Goal: Transaction & Acquisition: Purchase product/service

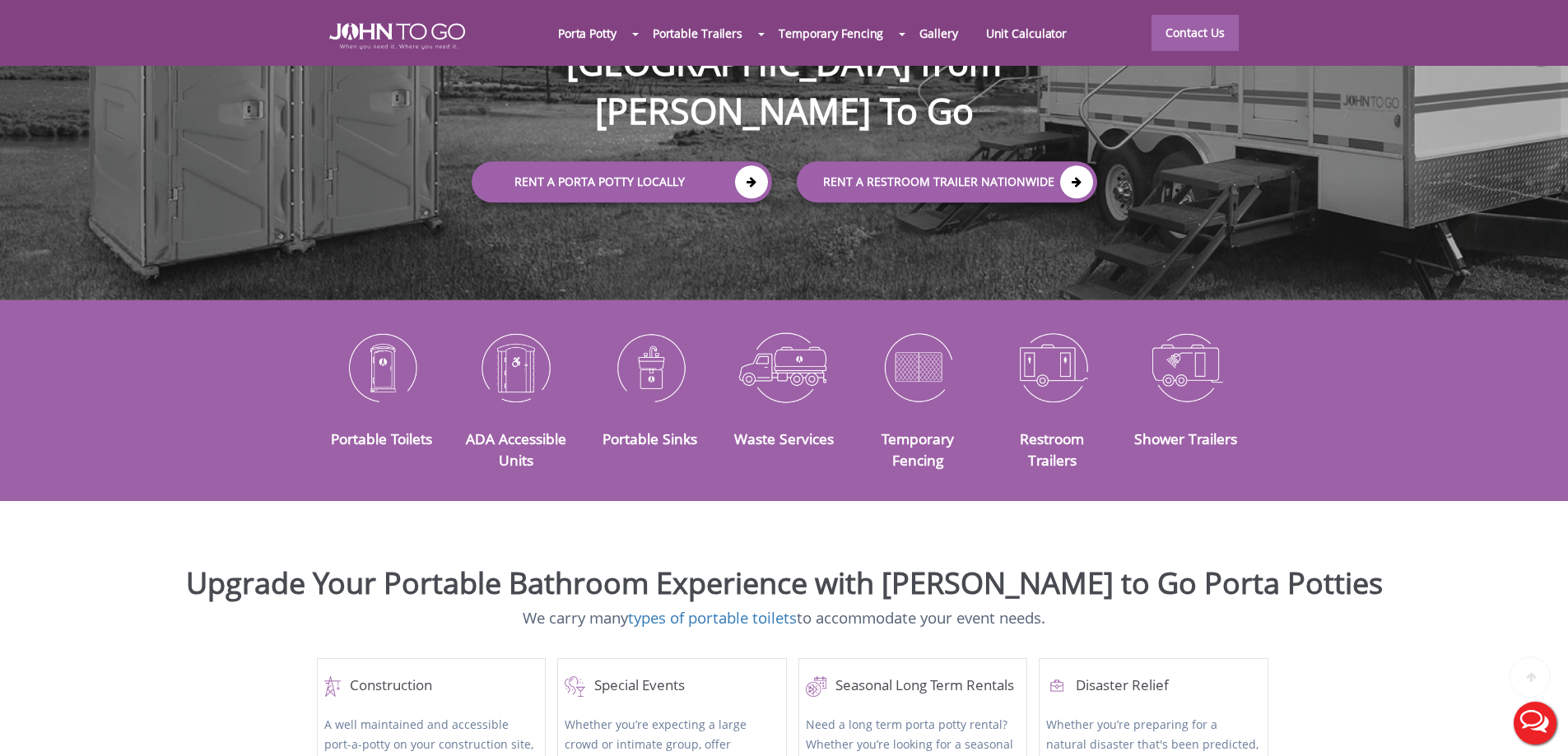
scroll to position [412, 0]
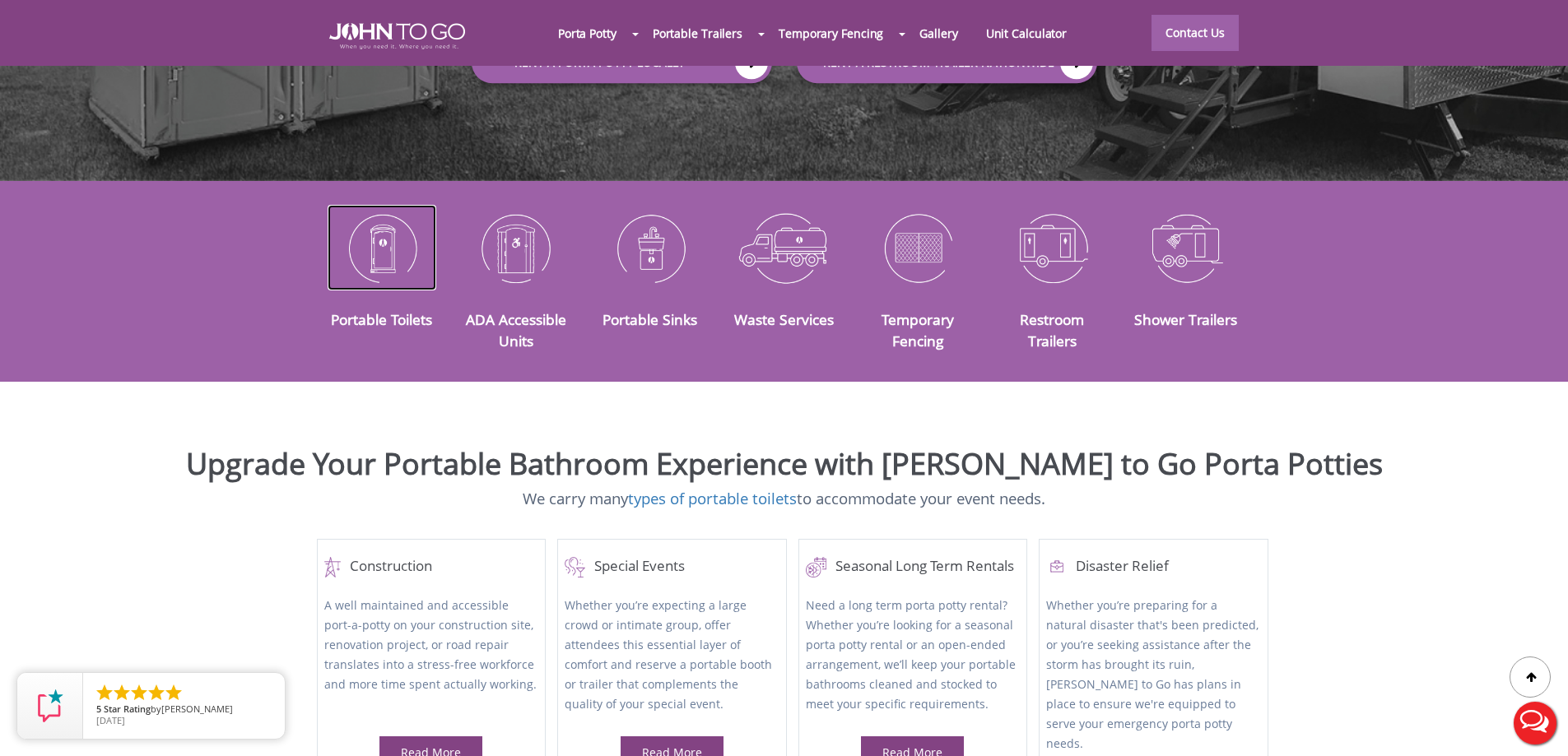
click at [395, 214] on img at bounding box center [382, 247] width 109 height 85
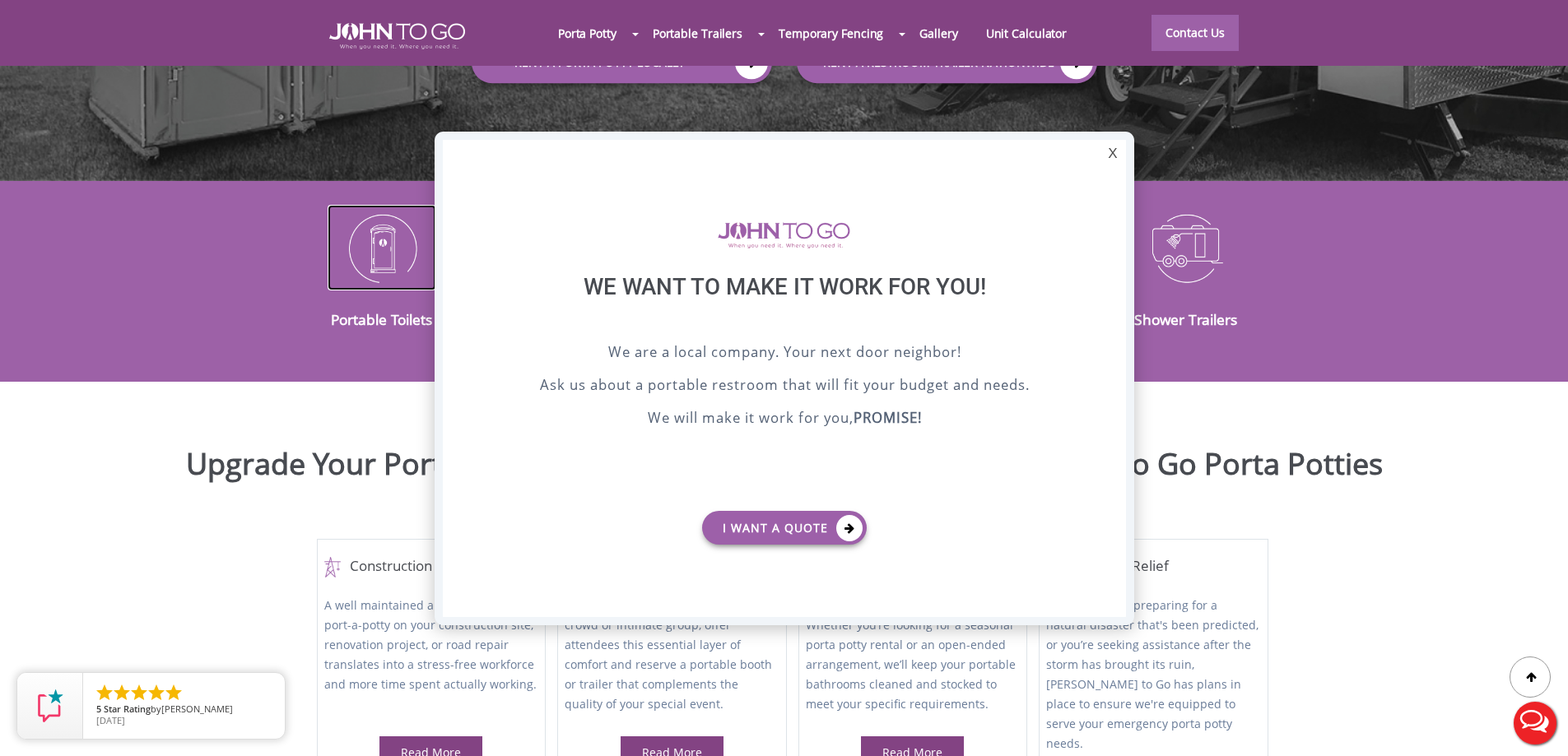
scroll to position [0, 0]
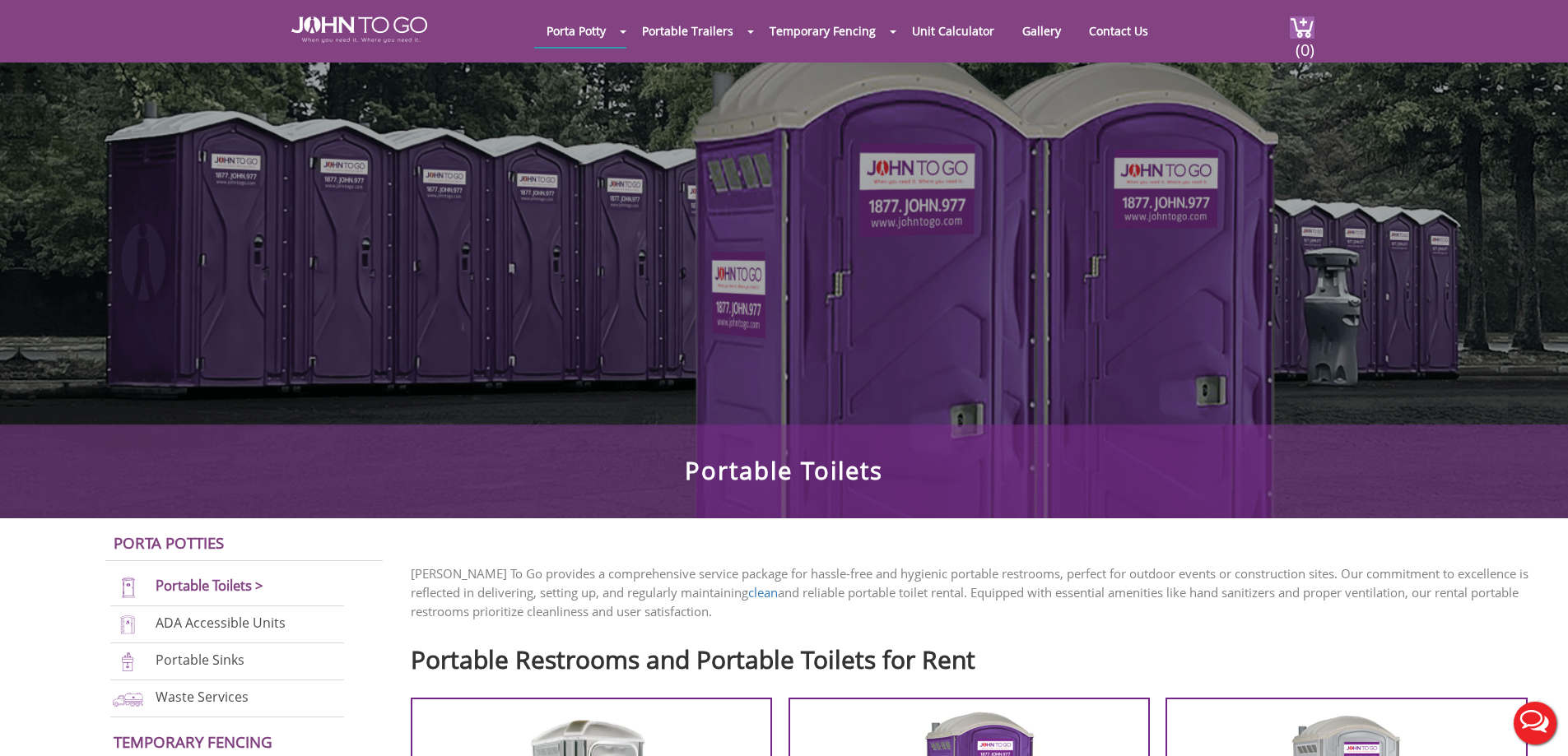
scroll to position [658, 0]
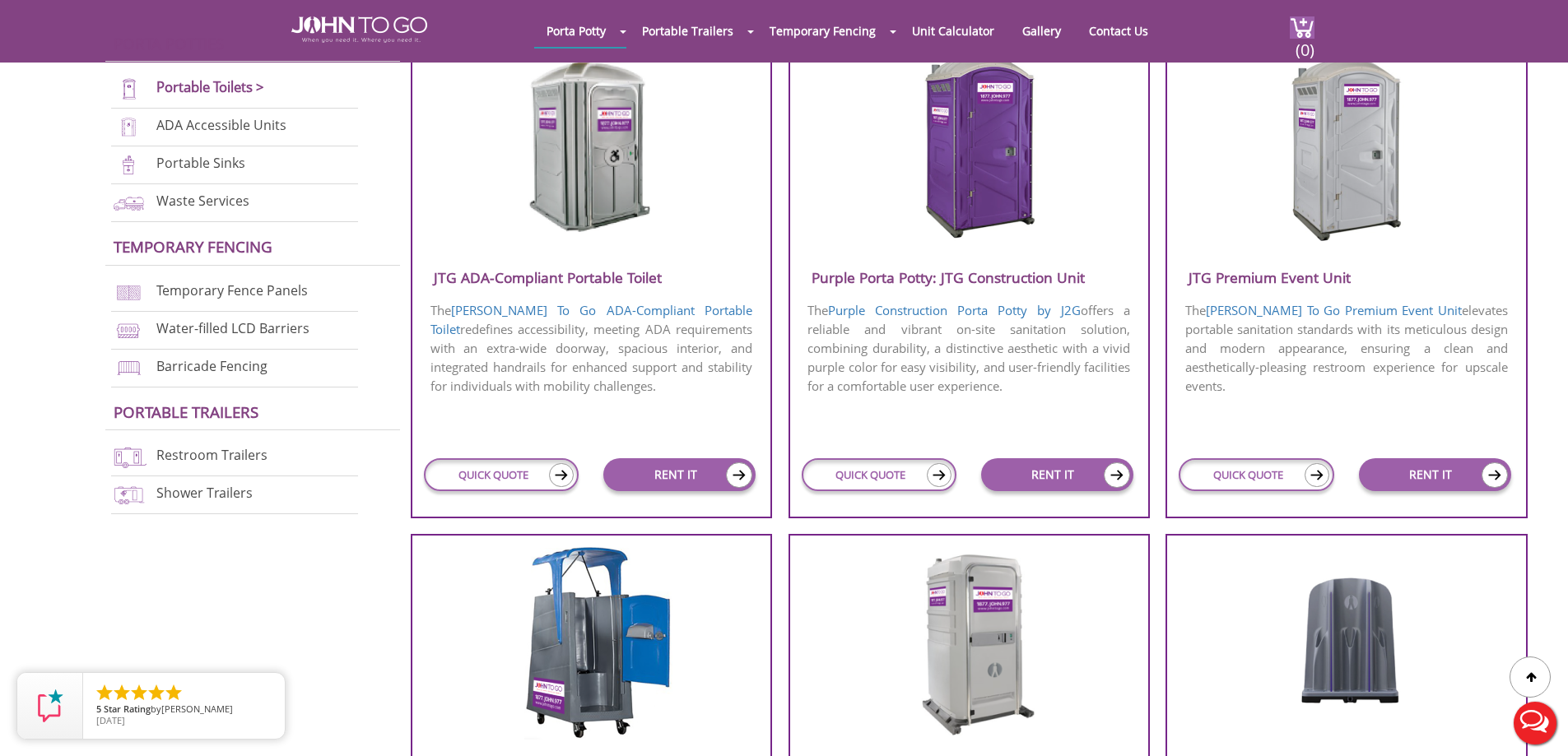
click at [1368, 133] on img at bounding box center [1346, 147] width 157 height 190
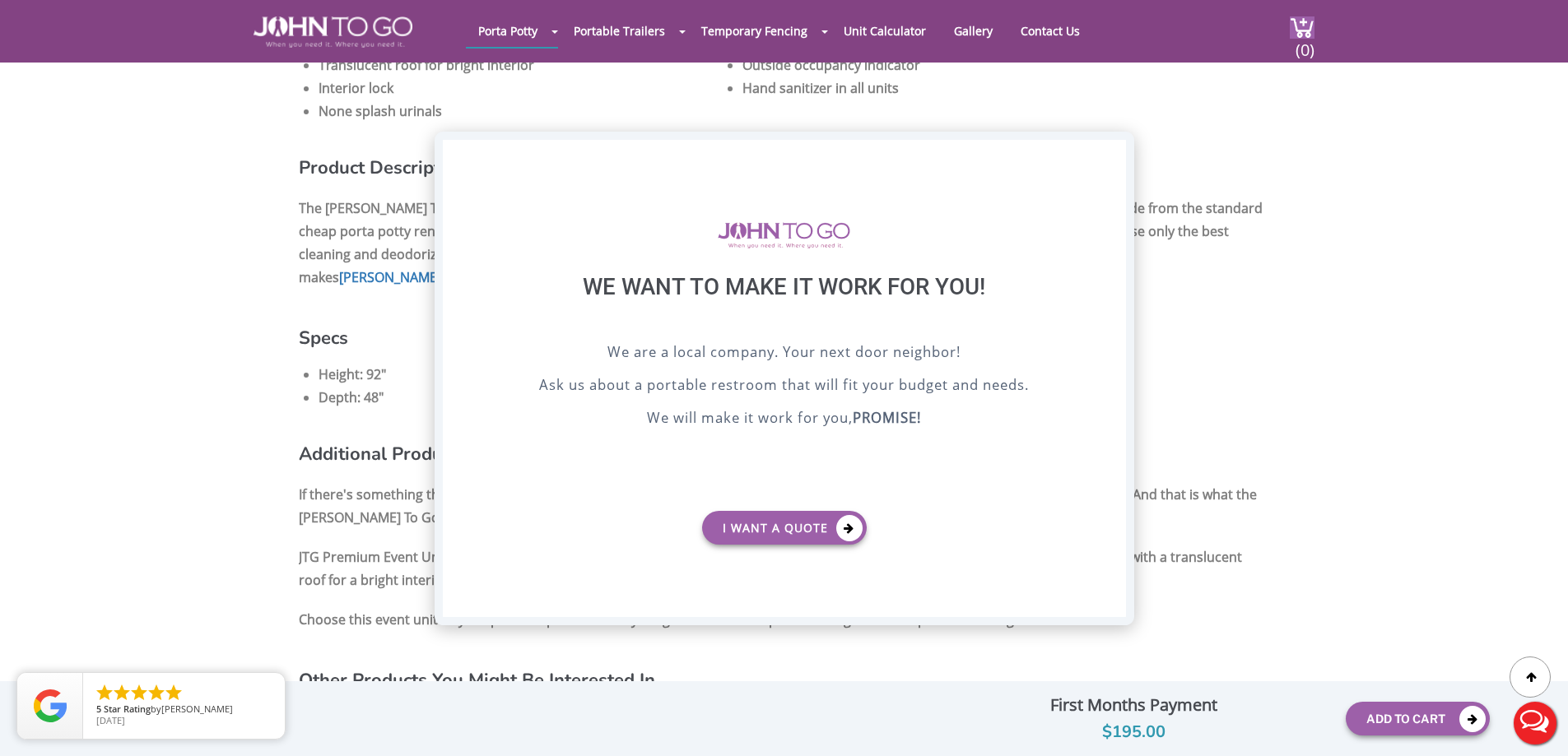
click at [1110, 152] on div "X" at bounding box center [1112, 154] width 26 height 28
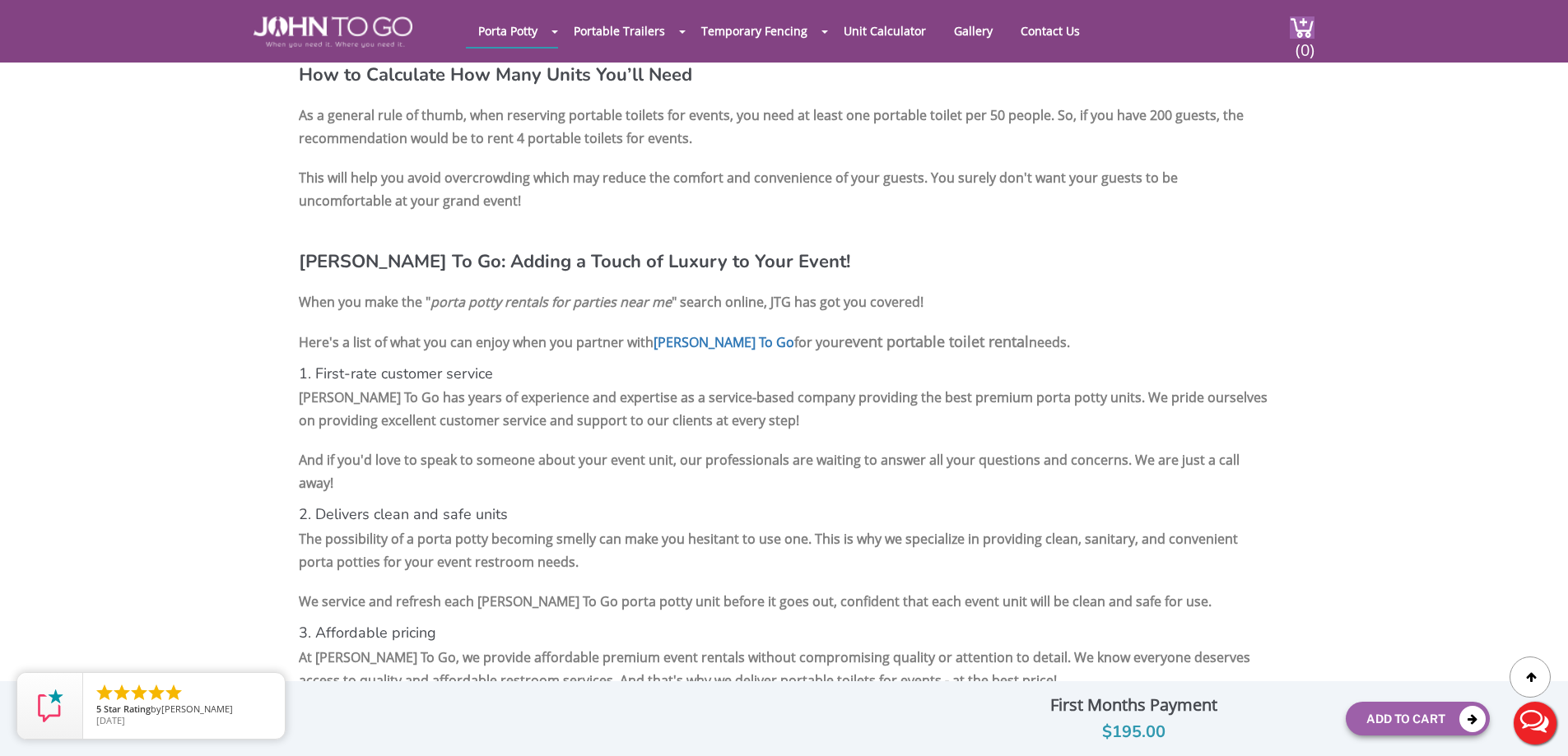
scroll to position [2405, 0]
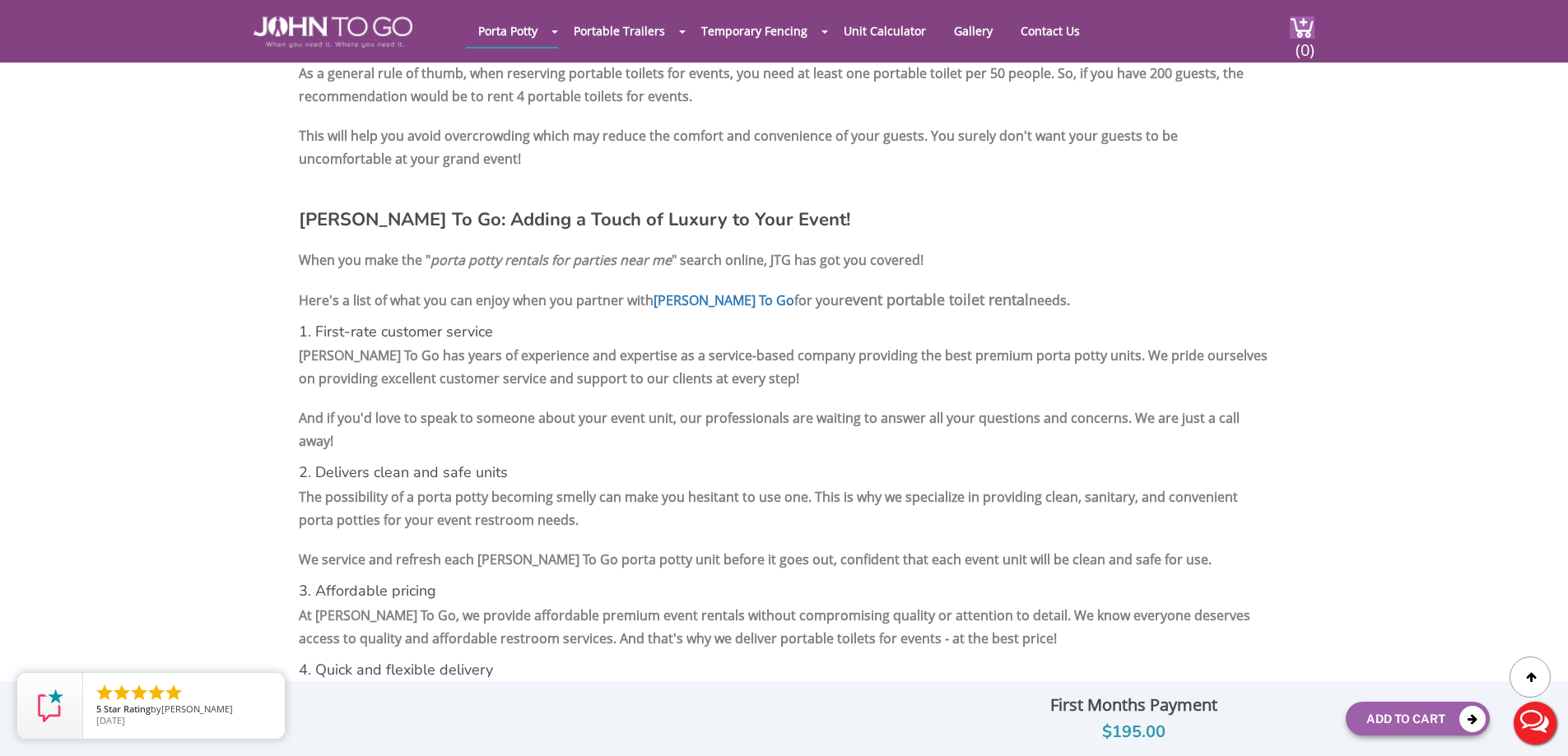
drag, startPoint x: 767, startPoint y: 261, endPoint x: 519, endPoint y: 266, distance: 248.1
click at [519, 284] on p "Here's a list of what you can enjoy when you partner with John To Go for your e…" at bounding box center [784, 300] width 971 height 32
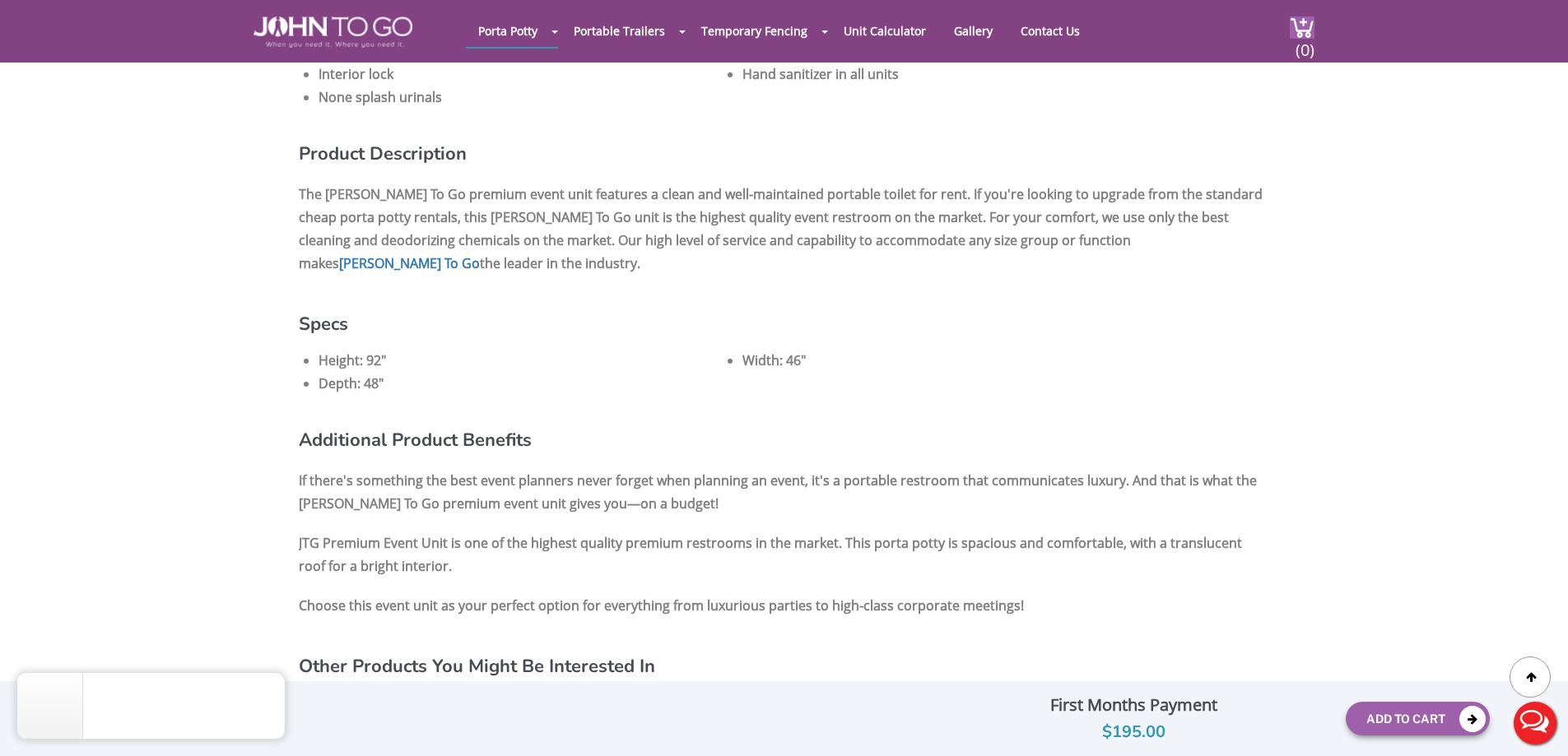
scroll to position [1090, 0]
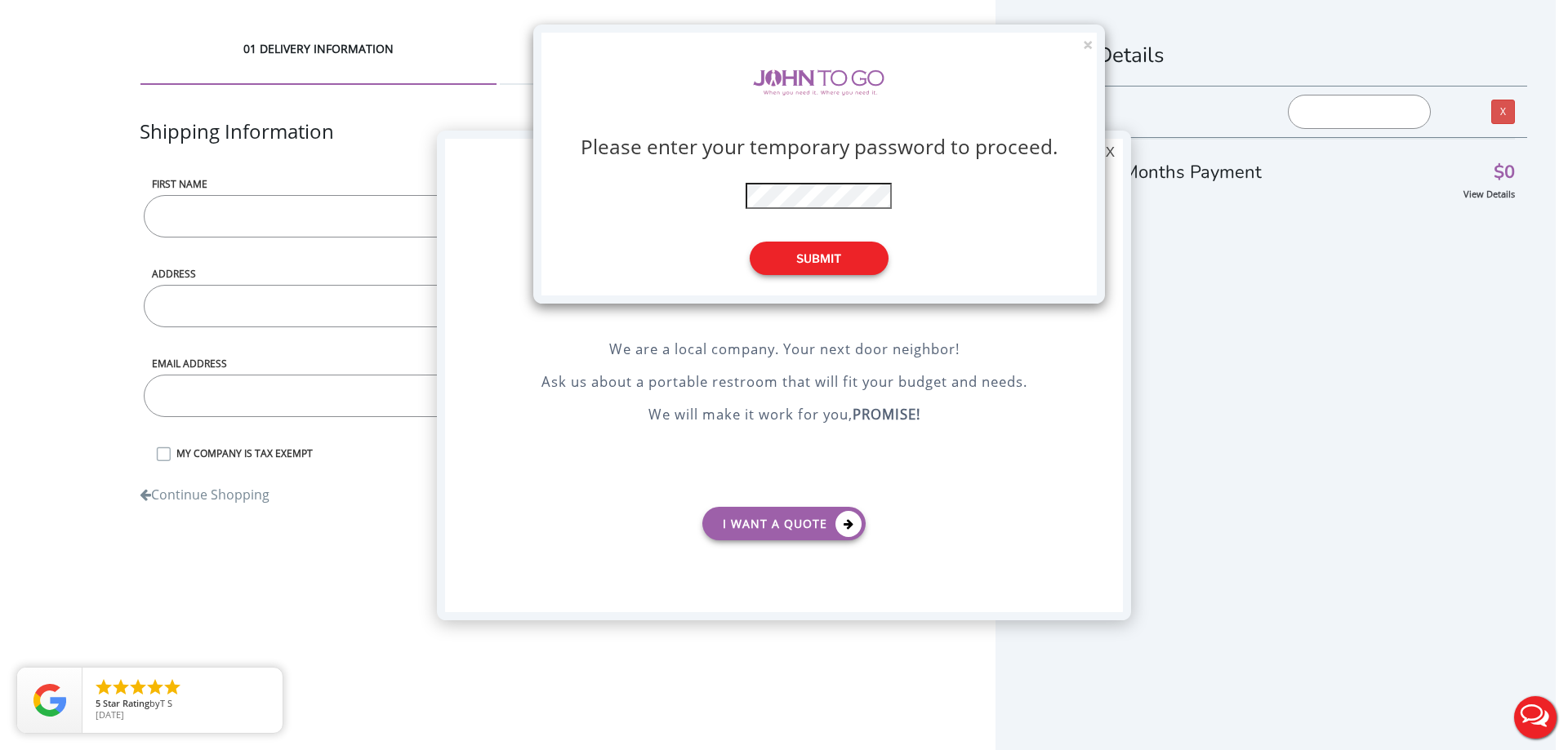
click at [805, 252] on button "Submit" at bounding box center [819, 258] width 139 height 34
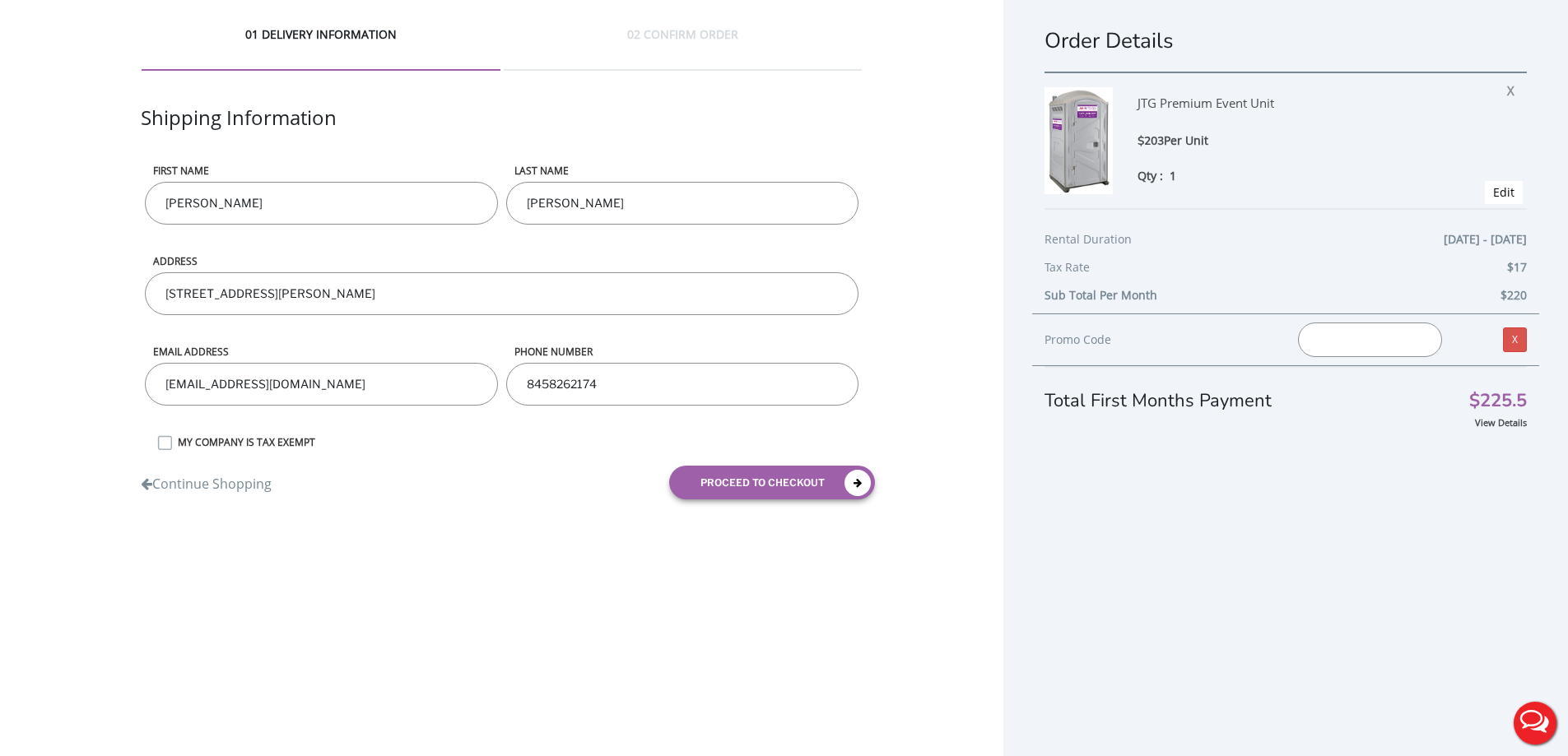
scroll to position [38, 0]
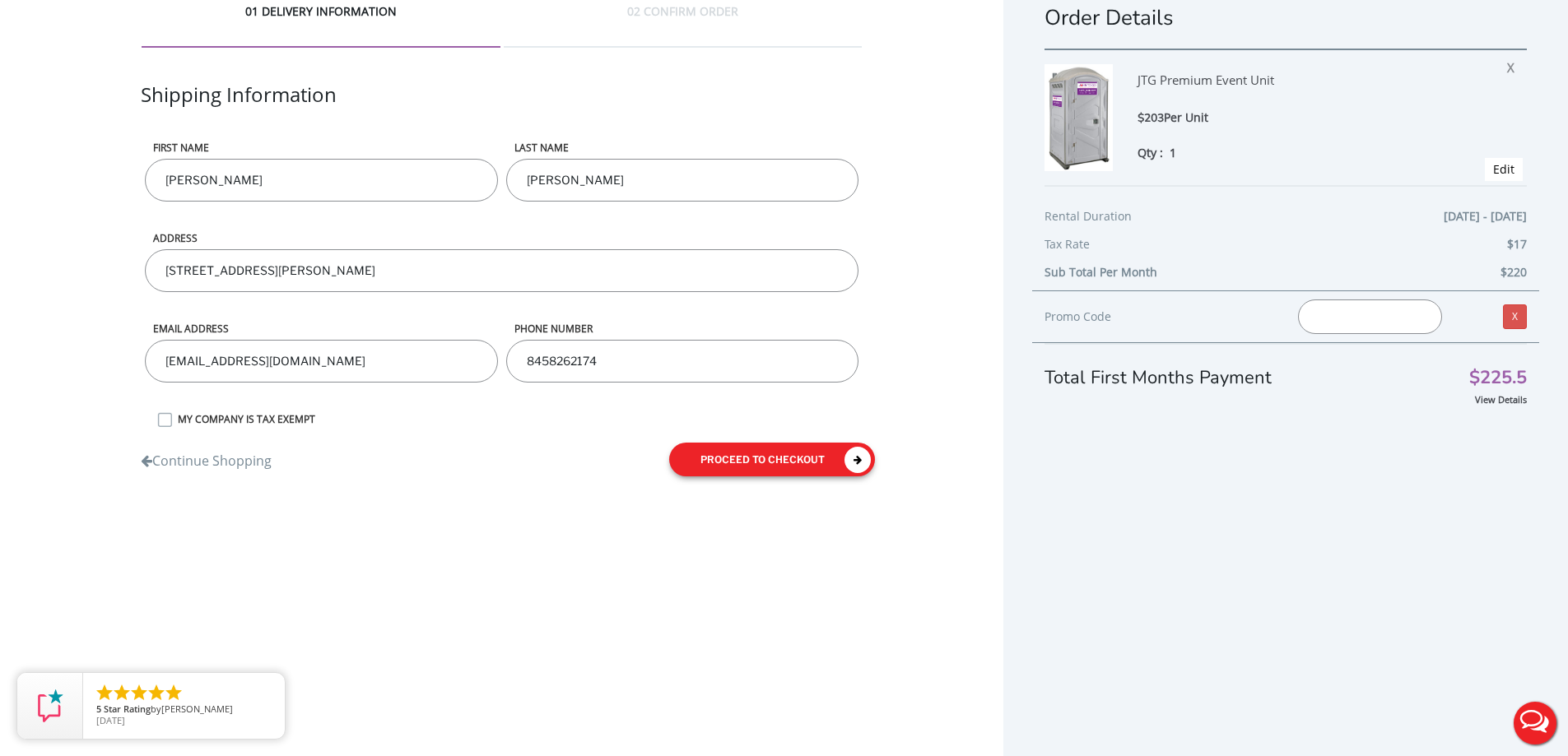
click at [759, 452] on button "proceed to checkout" at bounding box center [772, 460] width 205 height 34
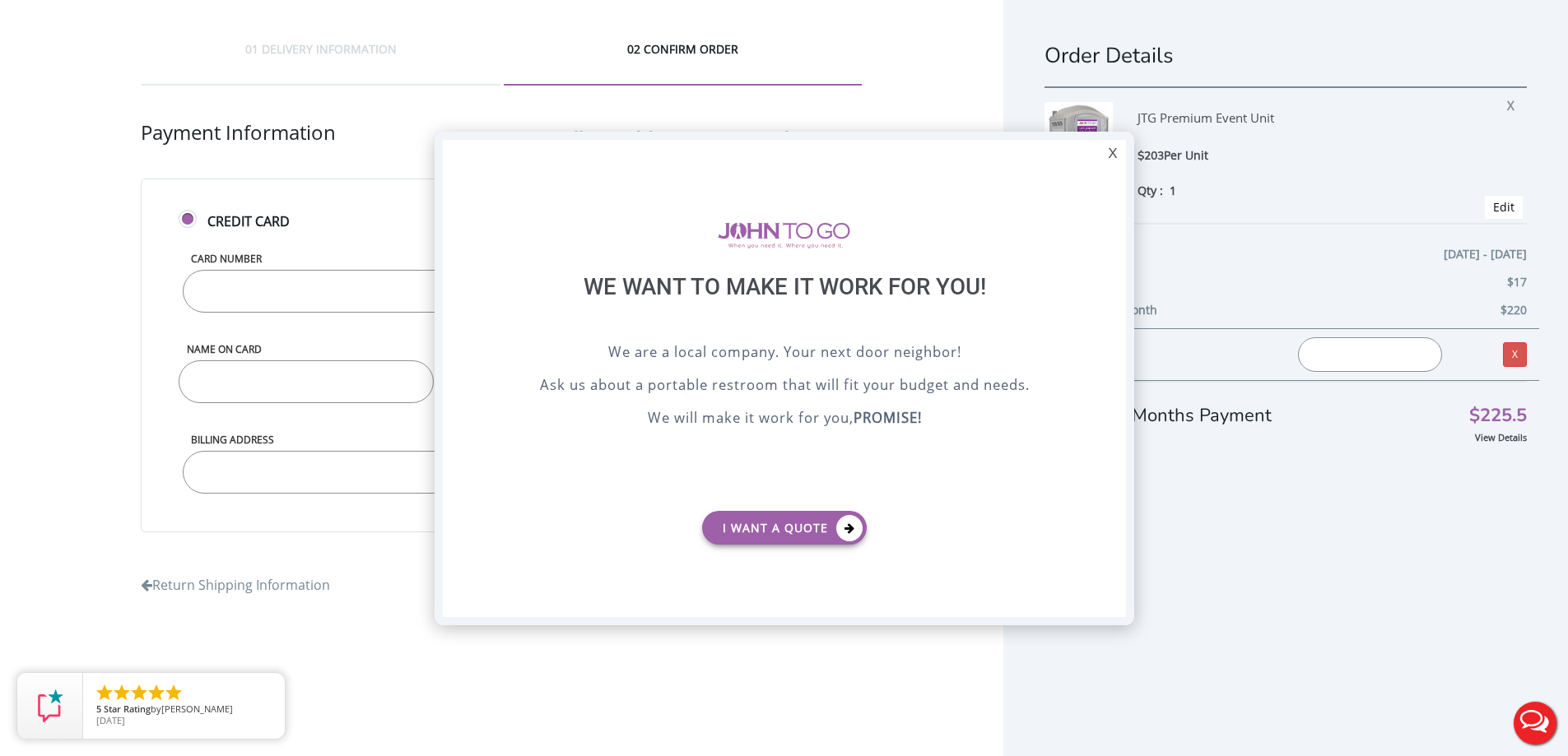
scroll to position [0, 0]
click at [1115, 153] on div "X" at bounding box center [1112, 154] width 26 height 28
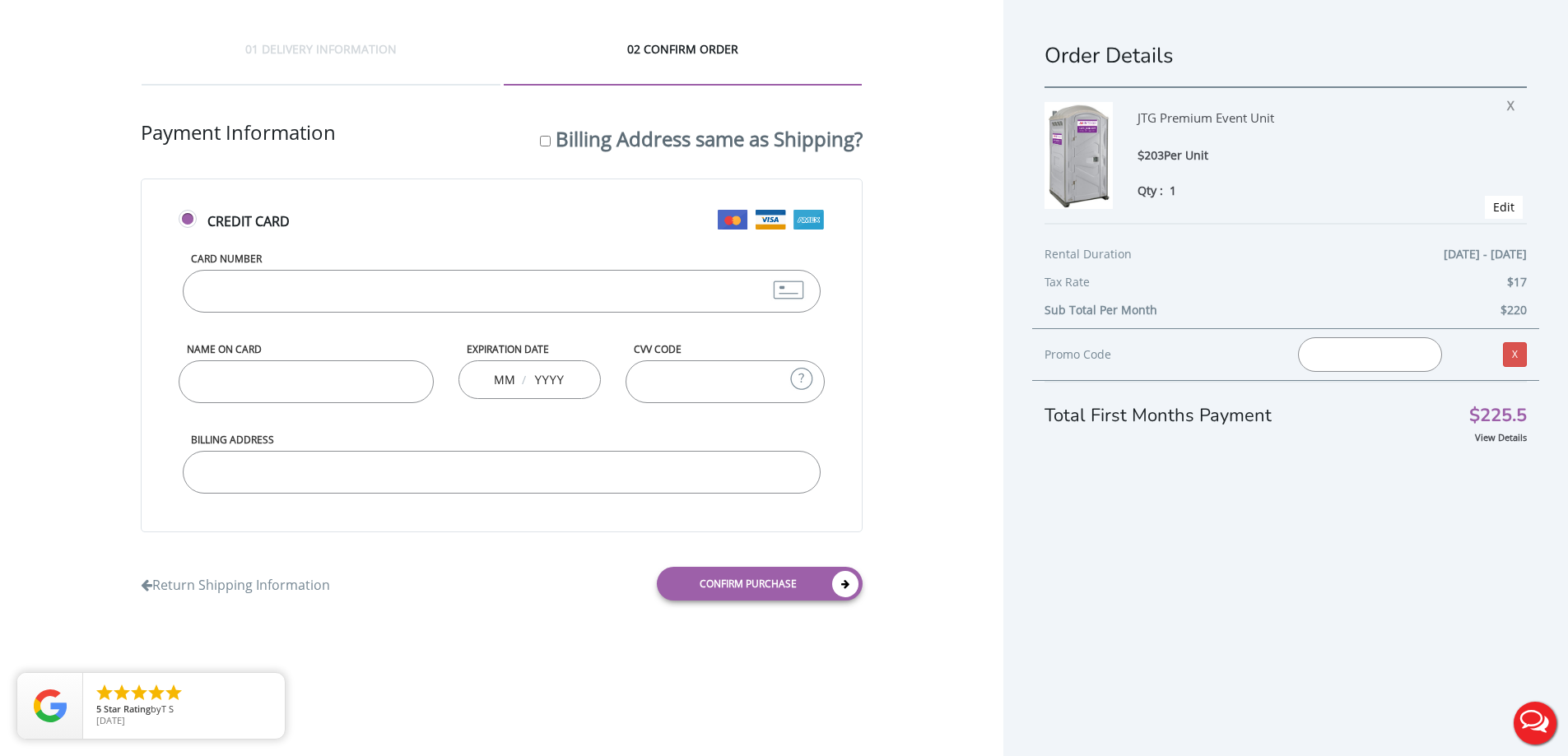
click at [546, 647] on div "01 DELIVERY INFORMATION 02 CONFIRM ORDER Shipping Information First name [PERSO…" at bounding box center [501, 327] width 1003 height 654
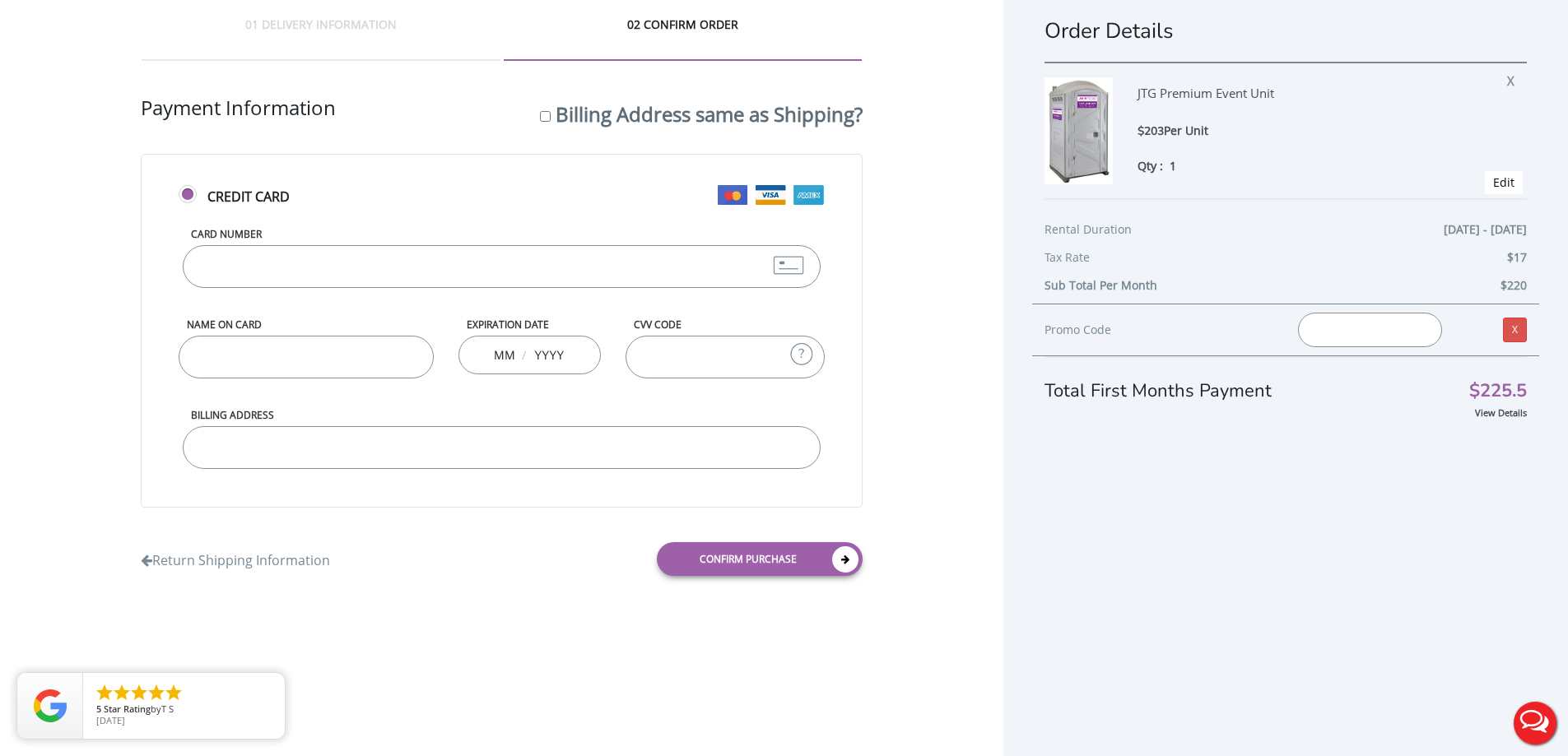
scroll to position [38, 0]
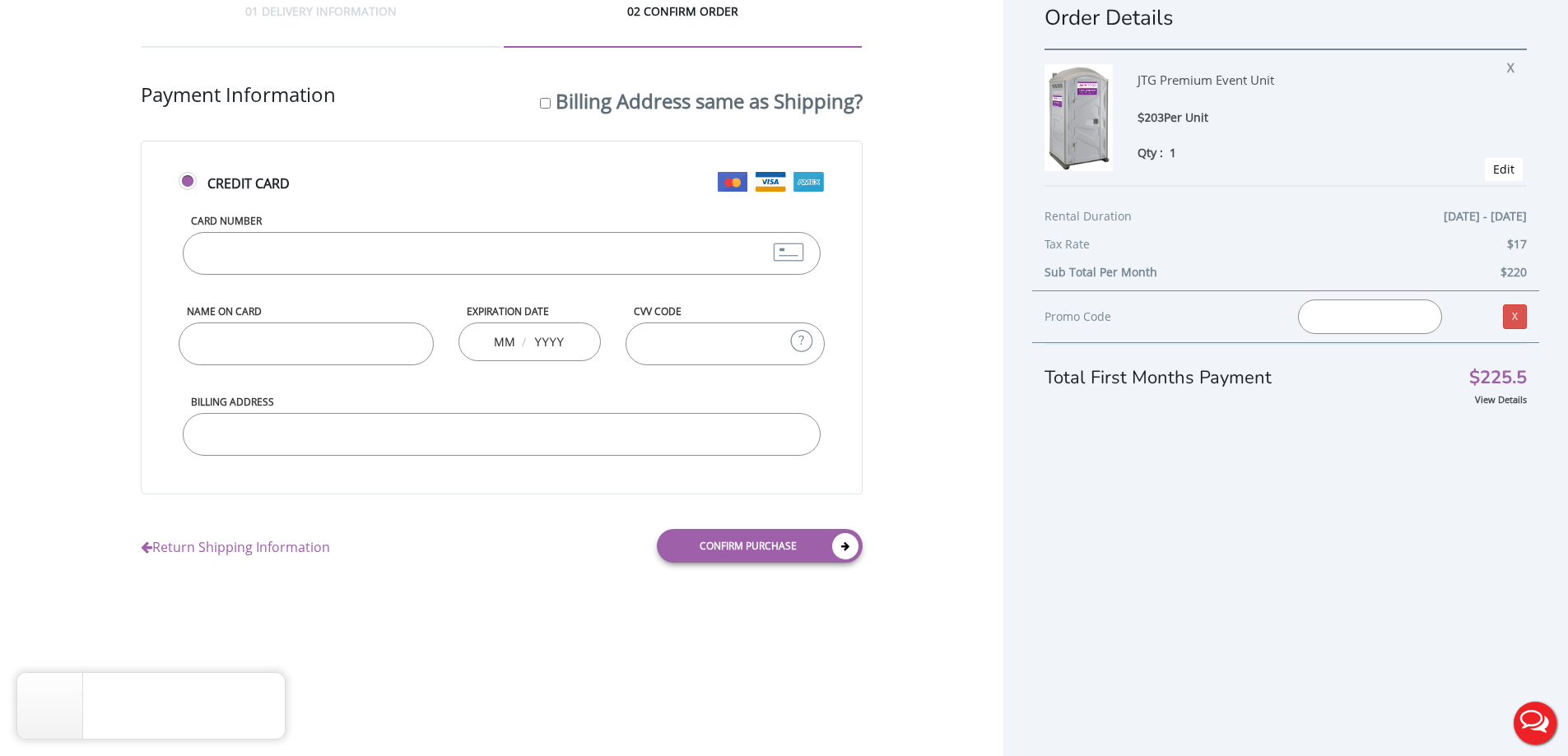
click at [278, 552] on link "Return Shipping Information" at bounding box center [235, 543] width 190 height 27
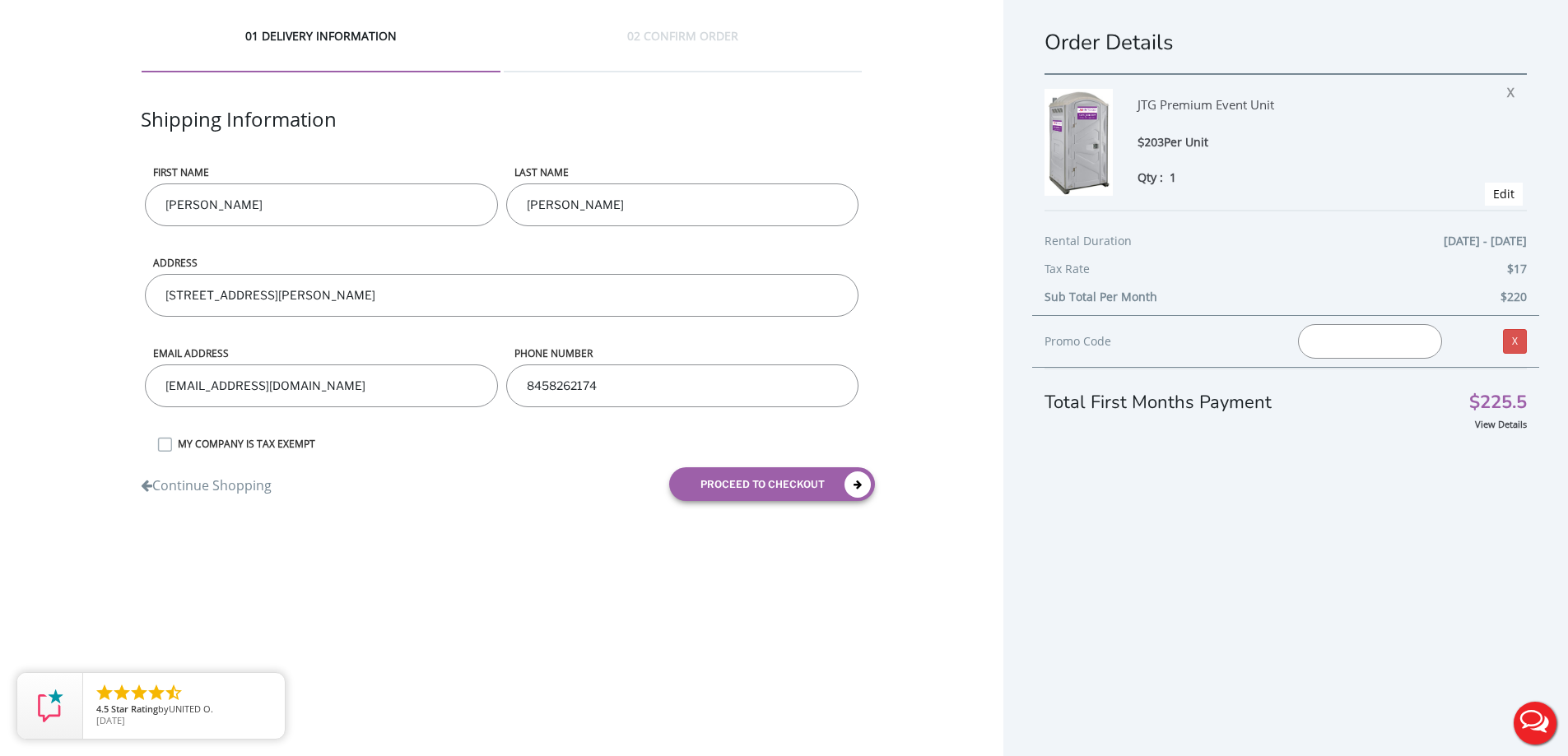
scroll to position [0, 0]
